Goal: Task Accomplishment & Management: Manage account settings

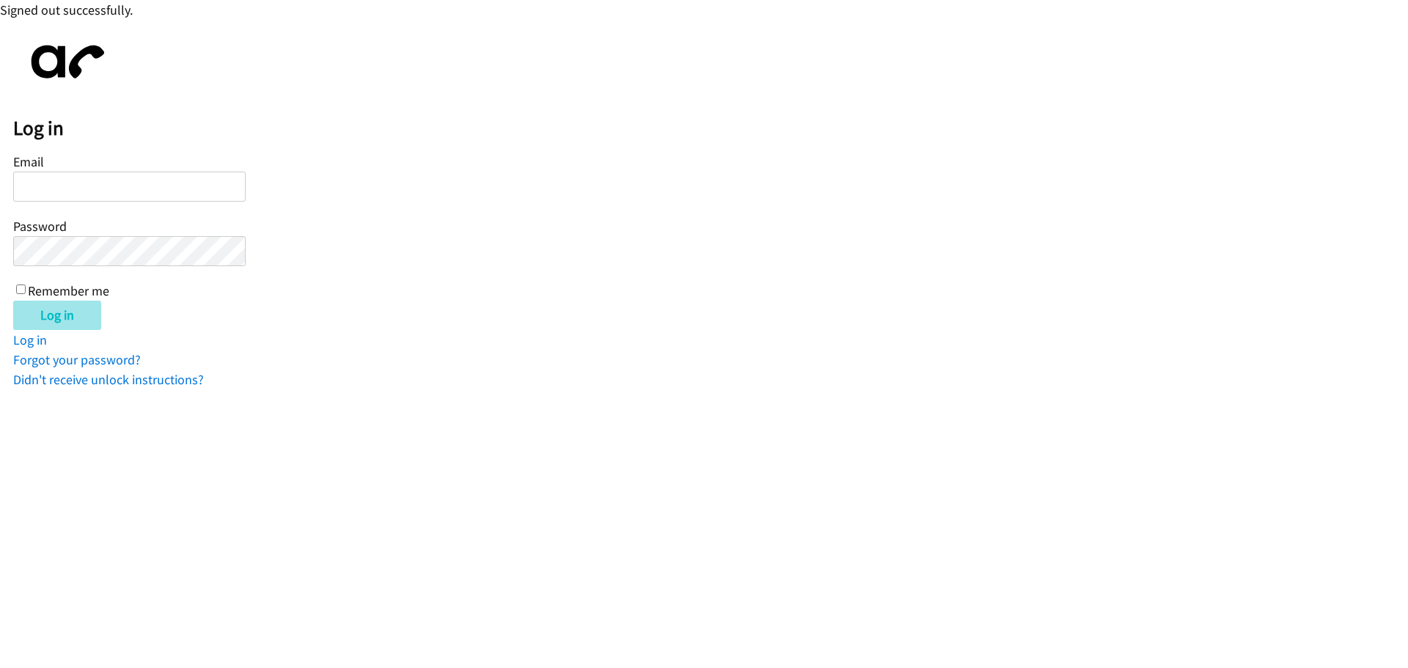
type input "[EMAIL_ADDRESS][DOMAIN_NAME]"
click at [74, 316] on input "Log in" at bounding box center [57, 315] width 88 height 29
type input "[EMAIL_ADDRESS][DOMAIN_NAME]"
click at [64, 319] on input "Log in" at bounding box center [57, 315] width 88 height 29
